Goal: Task Accomplishment & Management: Use online tool/utility

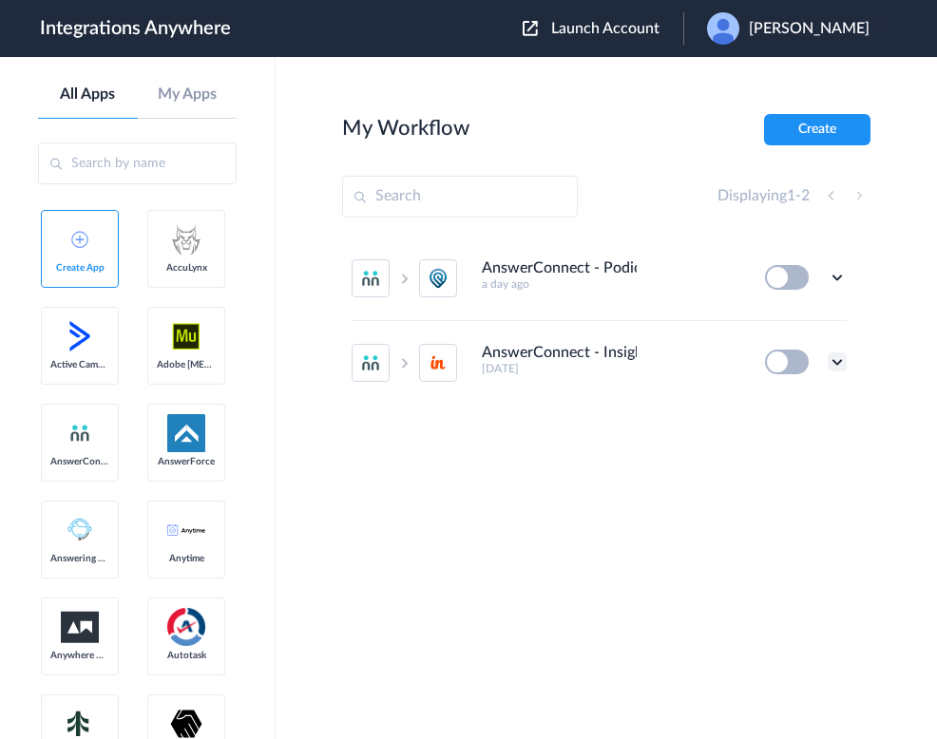
click at [836, 366] on icon at bounding box center [837, 362] width 19 height 19
click at [783, 411] on li "Edit" at bounding box center [785, 406] width 124 height 35
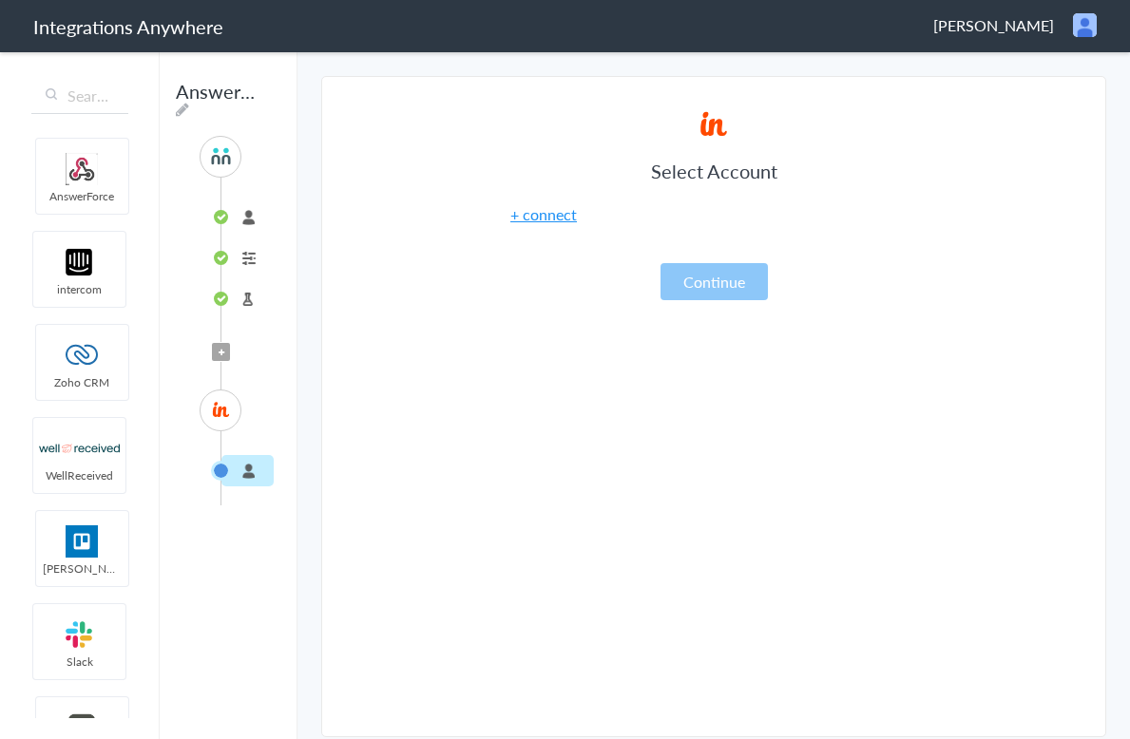
click at [926, 415] on article "Select Account + connect Continue" at bounding box center [713, 411] width 475 height 612
click at [918, 202] on div "Select Account + connect Continue" at bounding box center [713, 202] width 475 height 195
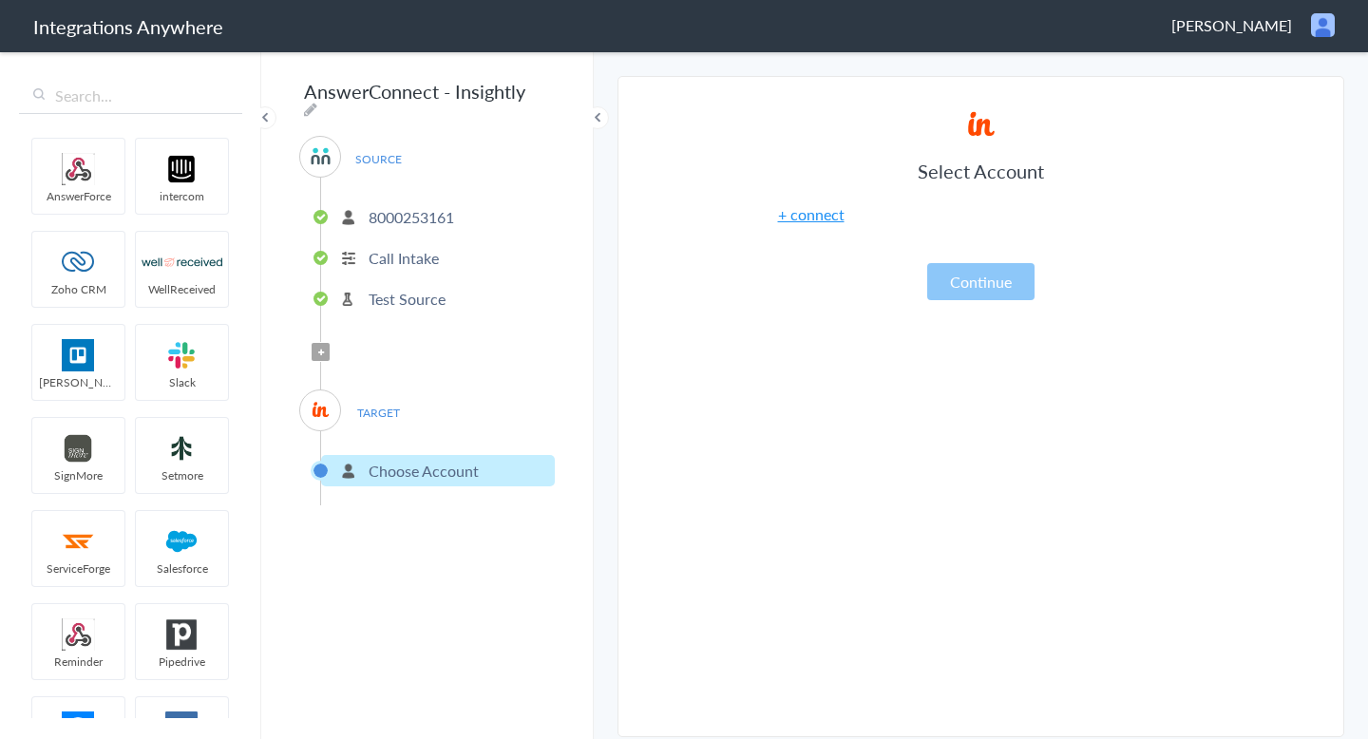
click at [936, 29] on img at bounding box center [1323, 25] width 24 height 24
click at [936, 97] on li "Dashboard" at bounding box center [1282, 98] width 131 height 29
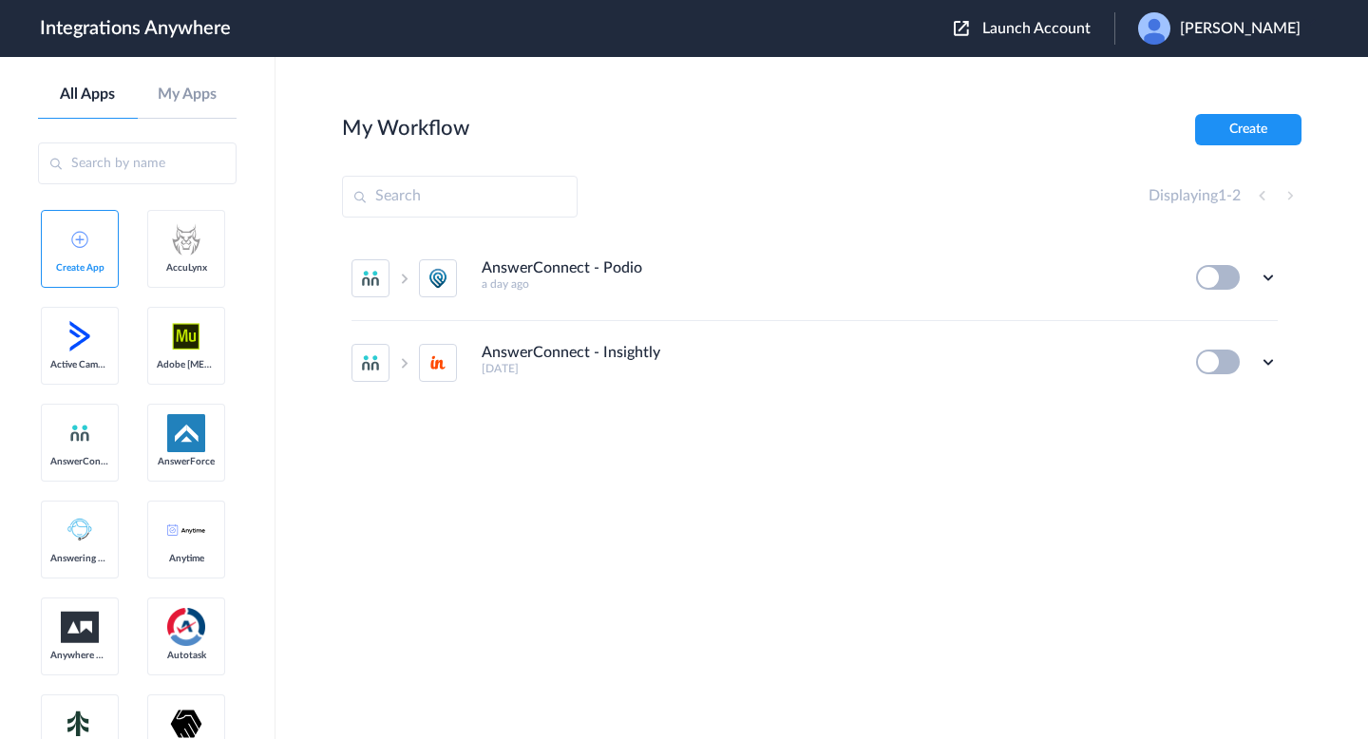
click at [639, 425] on div "AnswerConnect - Podio a day ago Edit Task history Delete AnswerConnect - Insigh…" at bounding box center [822, 379] width 960 height 285
